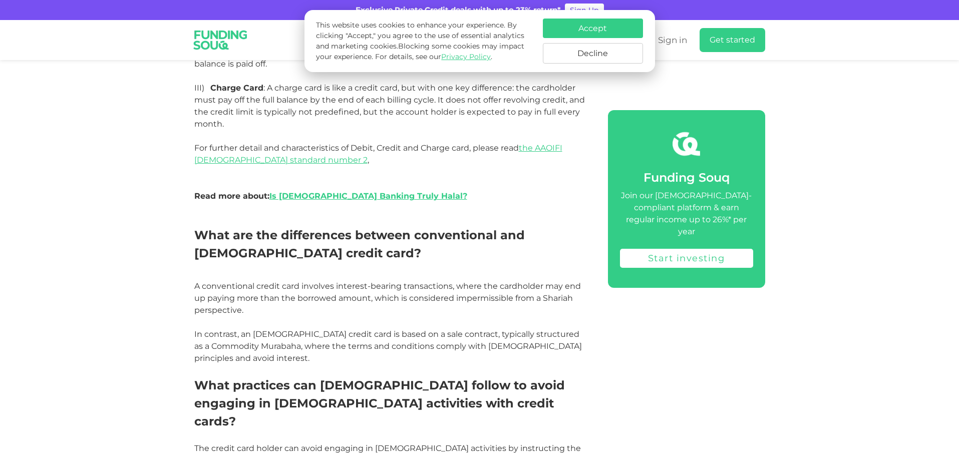
click at [586, 29] on button "Accept" at bounding box center [593, 29] width 100 height 20
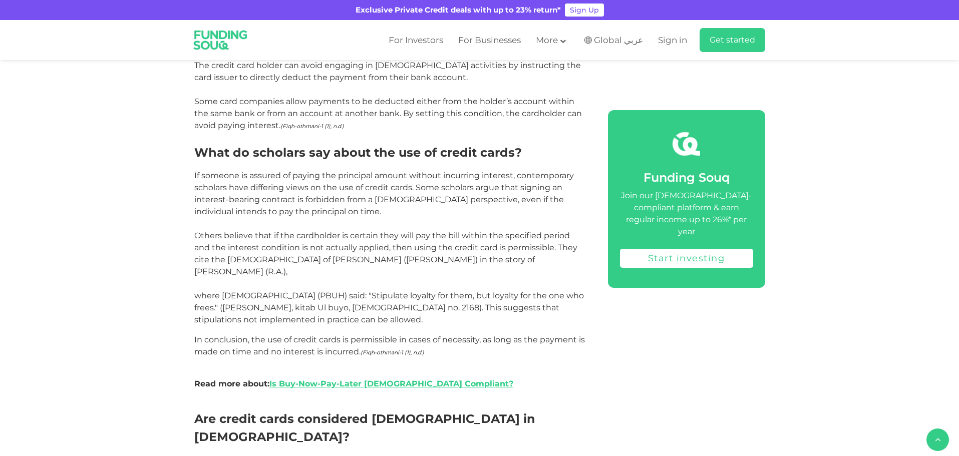
scroll to position [1221, 0]
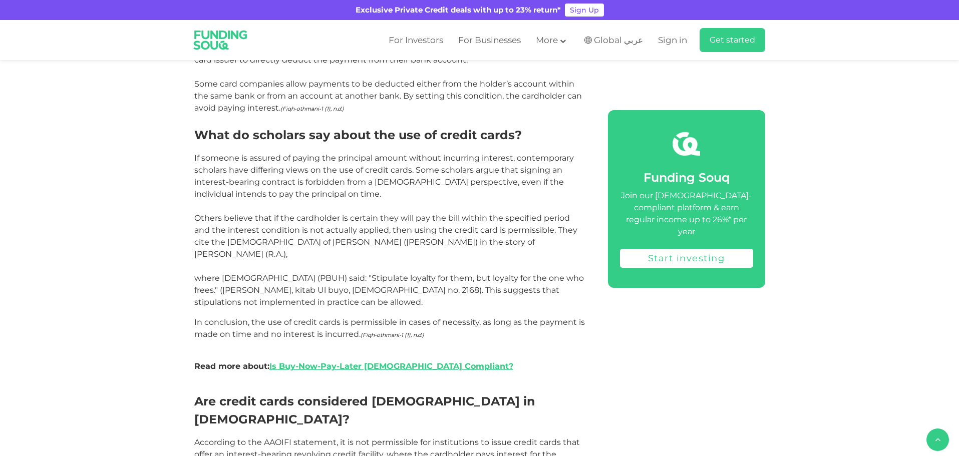
drag, startPoint x: 361, startPoint y: 293, endPoint x: 194, endPoint y: 282, distance: 167.2
click at [194, 318] on span "In conclusion, the use of credit cards is permissible in cases of necessity, as…" at bounding box center [389, 329] width 391 height 22
click at [285, 318] on span "In conclusion, the use of credit cards is permissible in cases of necessity, as…" at bounding box center [389, 329] width 391 height 22
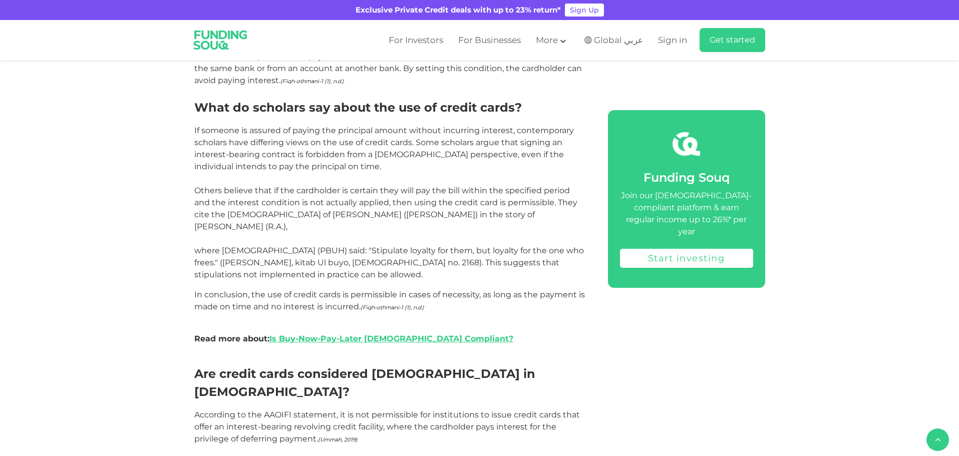
scroll to position [1322, 0]
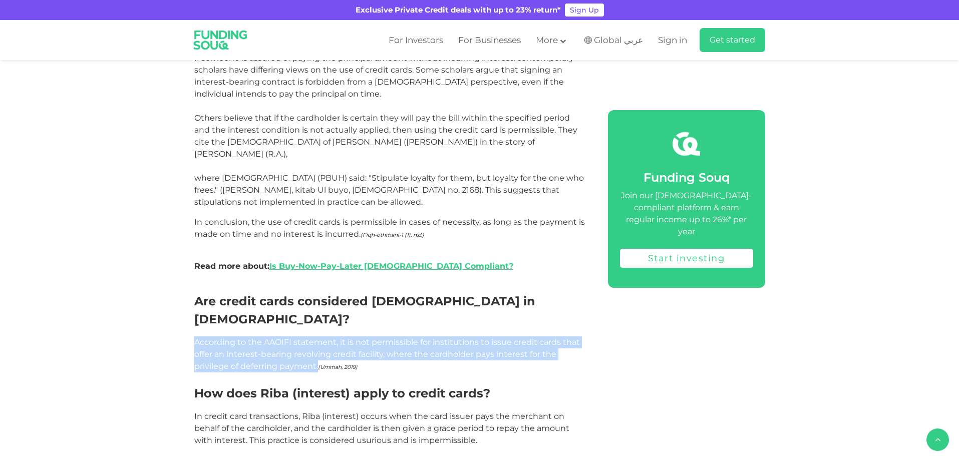
drag, startPoint x: 318, startPoint y: 309, endPoint x: 196, endPoint y: 279, distance: 125.5
click at [196, 338] on span "According to the AAOIFI statement, it is not permissible for institutions to is…" at bounding box center [387, 355] width 386 height 34
drag, startPoint x: 318, startPoint y: 308, endPoint x: 196, endPoint y: 282, distance: 124.4
click at [196, 338] on span "According to the AAOIFI statement, it is not permissible for institutions to is…" at bounding box center [387, 355] width 386 height 34
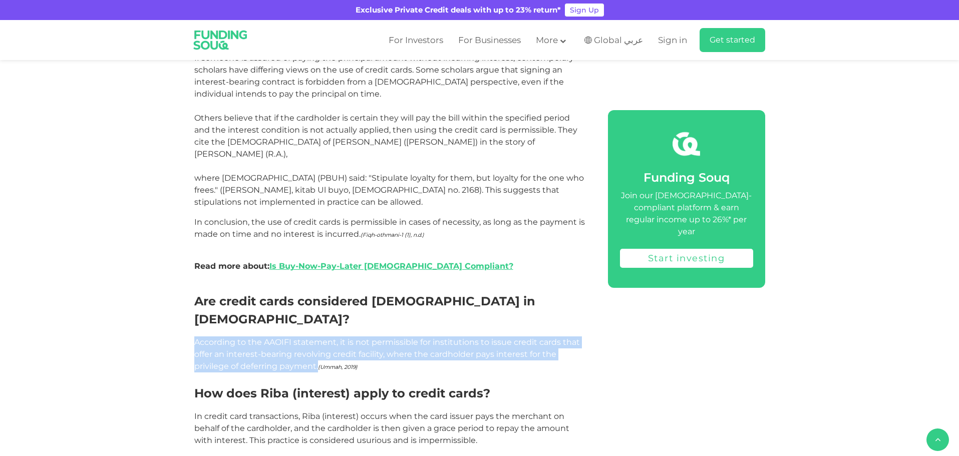
click at [196, 338] on span "According to the AAOIFI statement, it is not permissible for institutions to is…" at bounding box center [387, 355] width 386 height 34
drag, startPoint x: 319, startPoint y: 306, endPoint x: 195, endPoint y: 281, distance: 126.3
click at [195, 338] on span "According to the AAOIFI statement, it is not permissible for institutions to is…" at bounding box center [387, 355] width 386 height 34
click at [194, 338] on span "According to the AAOIFI statement, it is not permissible for institutions to is…" at bounding box center [387, 355] width 386 height 34
drag, startPoint x: 318, startPoint y: 309, endPoint x: 195, endPoint y: 284, distance: 125.7
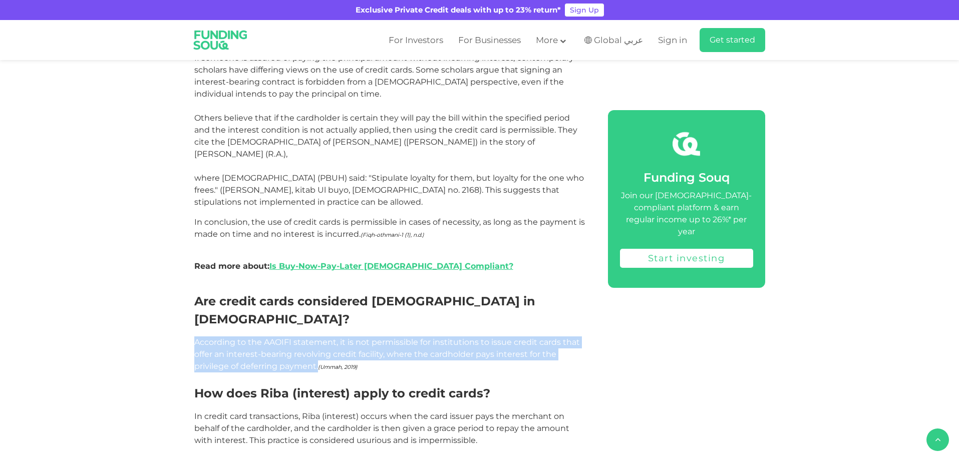
click at [195, 338] on span "According to the AAOIFI statement, it is not permissible for institutions to is…" at bounding box center [387, 355] width 386 height 34
